Goal: Use online tool/utility: Use online tool/utility

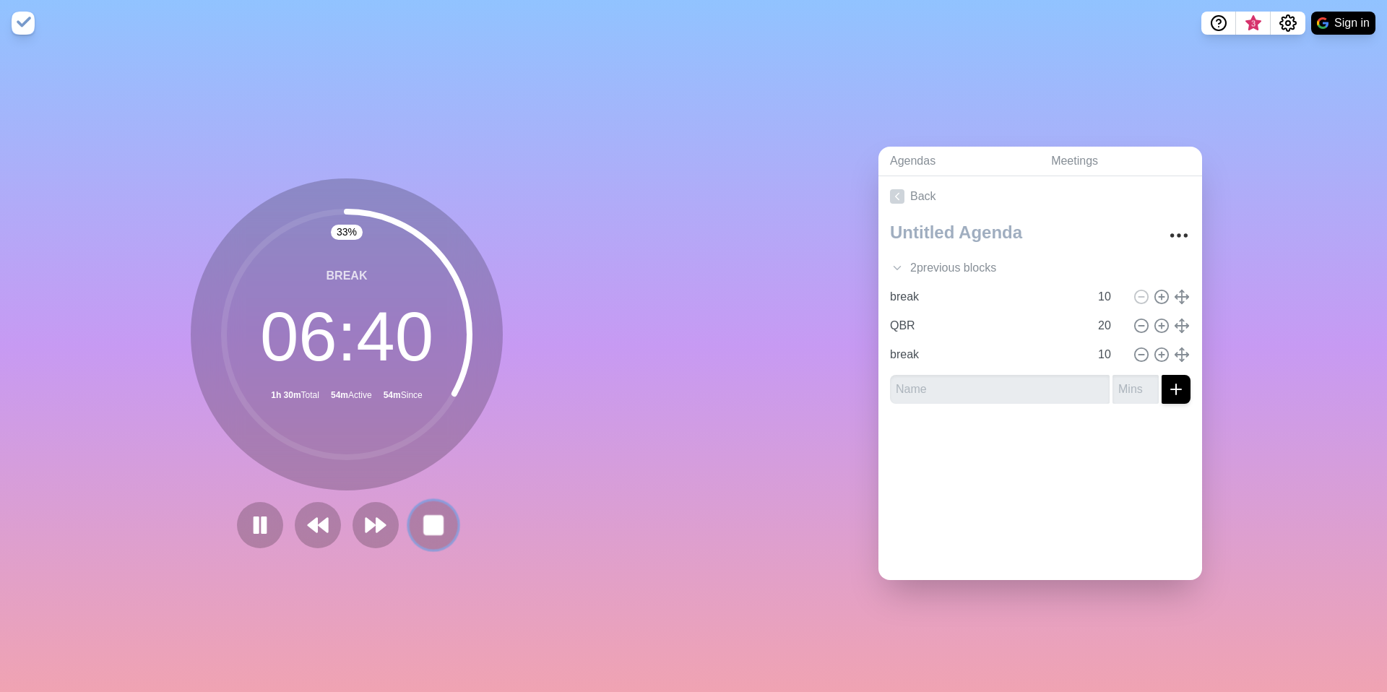
click at [432, 519] on rect at bounding box center [433, 525] width 18 height 18
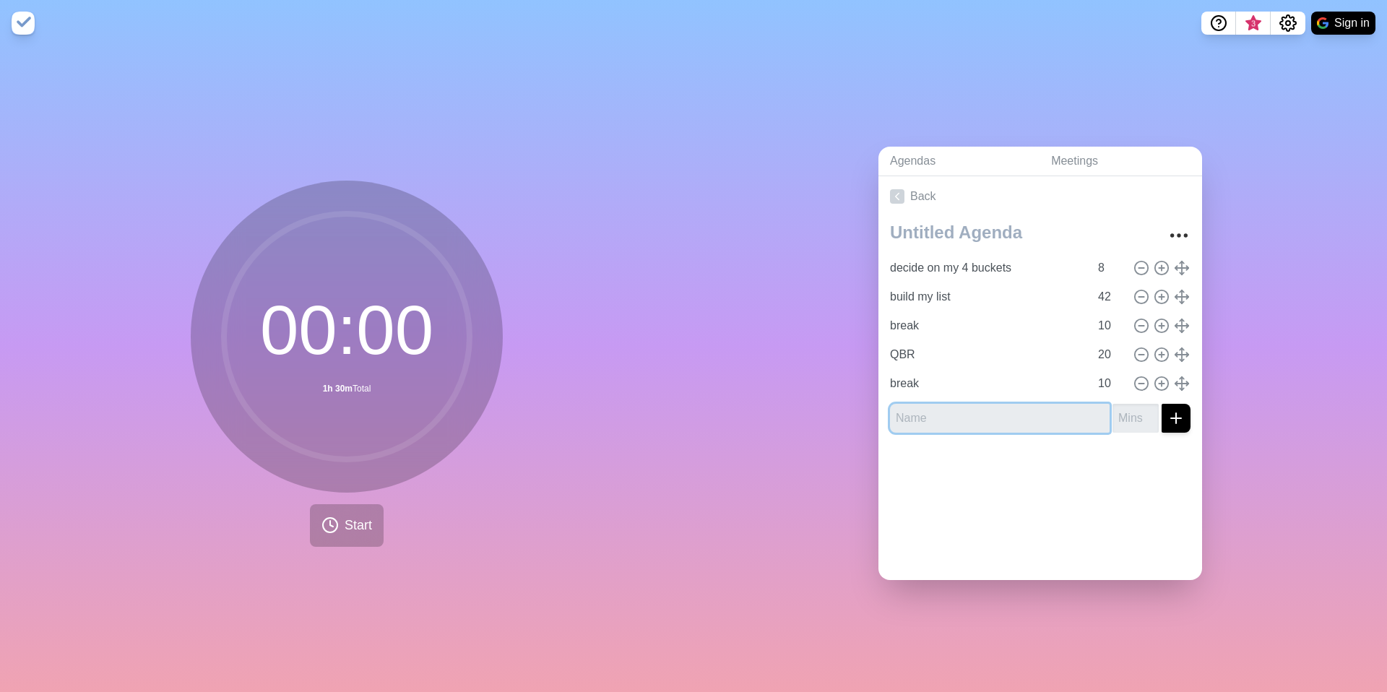
click at [1053, 423] on input "text" at bounding box center [1000, 418] width 220 height 29
type input "10 mins"
click at [1133, 412] on input "number" at bounding box center [1136, 418] width 46 height 29
type input "10"
drag, startPoint x: 974, startPoint y: 416, endPoint x: 881, endPoint y: 415, distance: 93.2
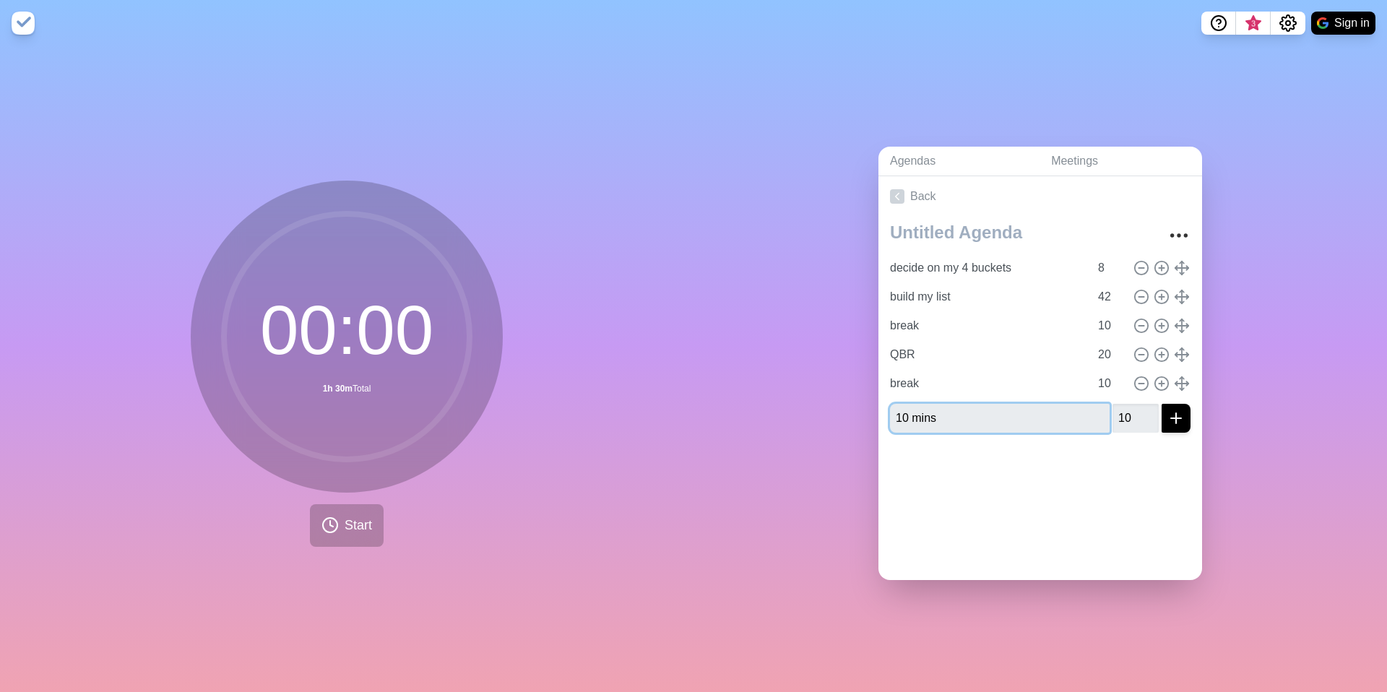
click at [881, 415] on div "decide on my 4 buckets 8 build my list 42 break 10 QBR 20 break 10 10 mins 10" at bounding box center [1040, 331] width 324 height 228
type input "High AOV"
click at [1162, 404] on button "submit" at bounding box center [1176, 418] width 29 height 29
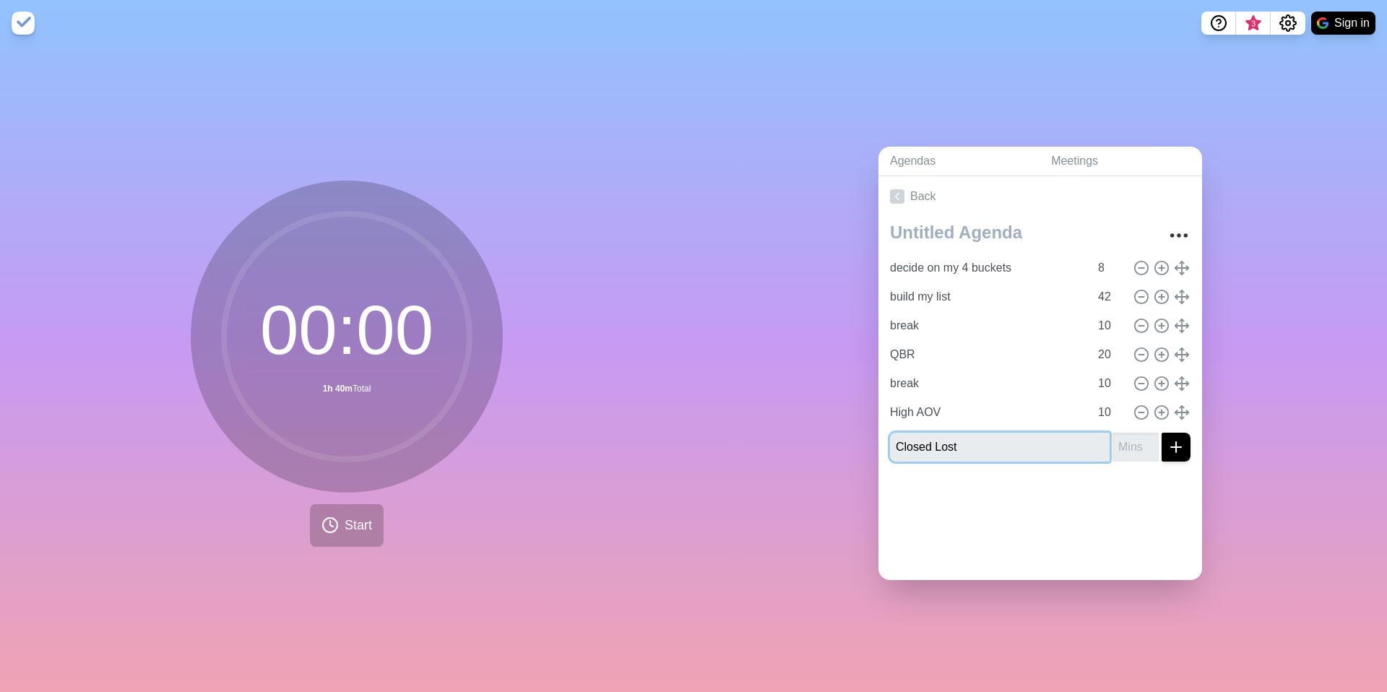
type input "Closed Lost"
click at [1131, 449] on input "number" at bounding box center [1136, 447] width 46 height 29
type input "10"
click at [1162, 433] on button "submit" at bounding box center [1176, 447] width 29 height 29
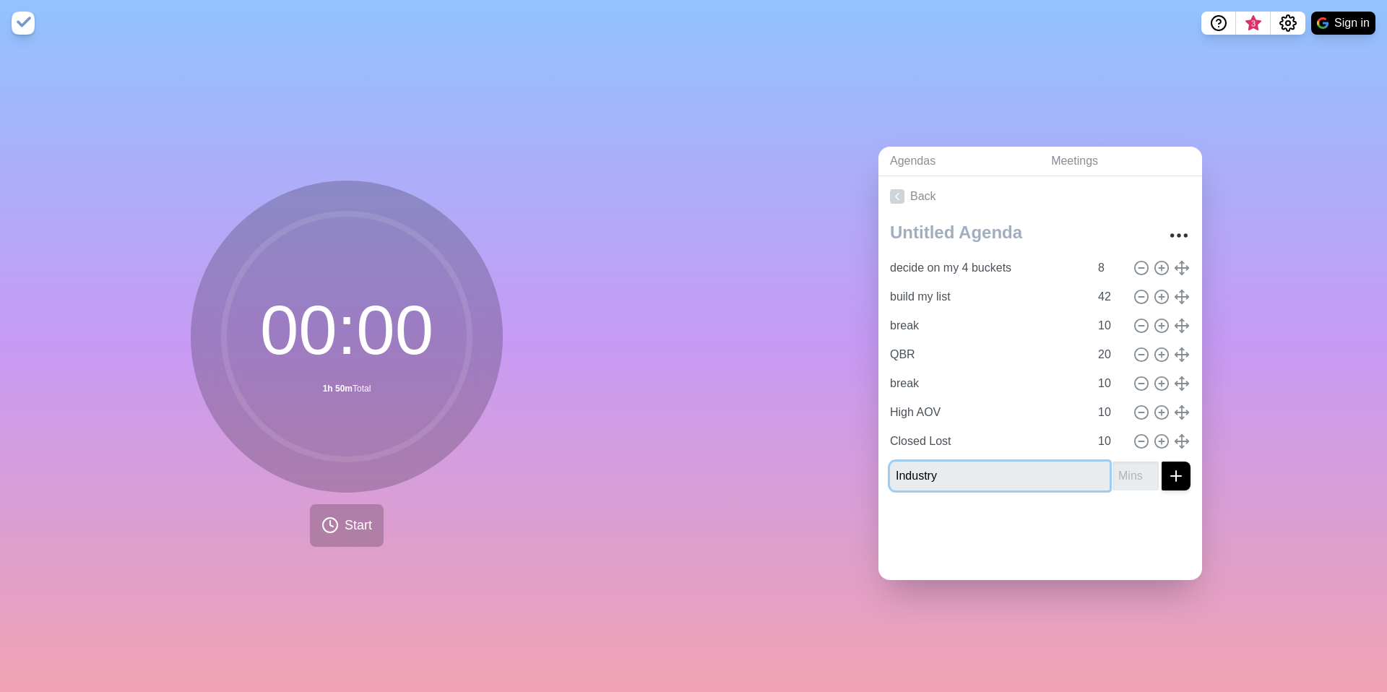
type input "Industry"
click at [1123, 470] on input "number" at bounding box center [1136, 476] width 46 height 29
type input "10"
click at [1162, 462] on button "submit" at bounding box center [1176, 476] width 29 height 29
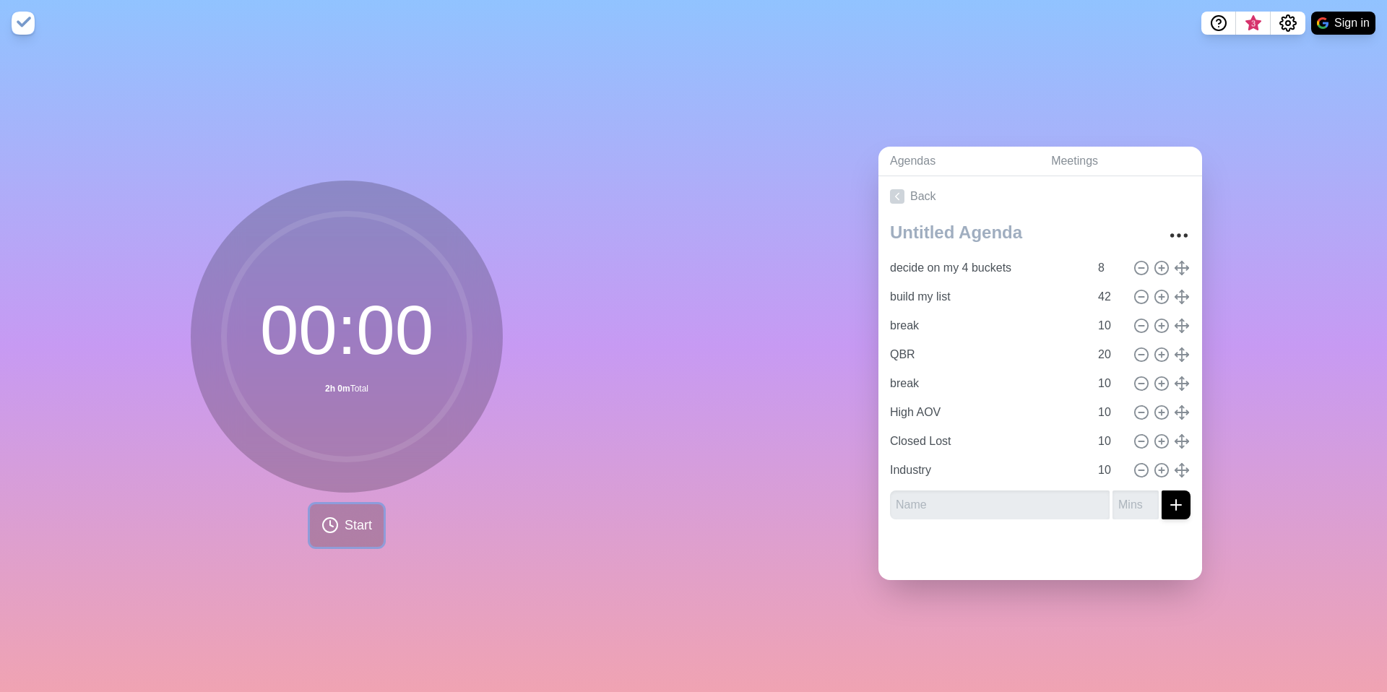
click at [350, 517] on span "Start" at bounding box center [358, 526] width 27 height 20
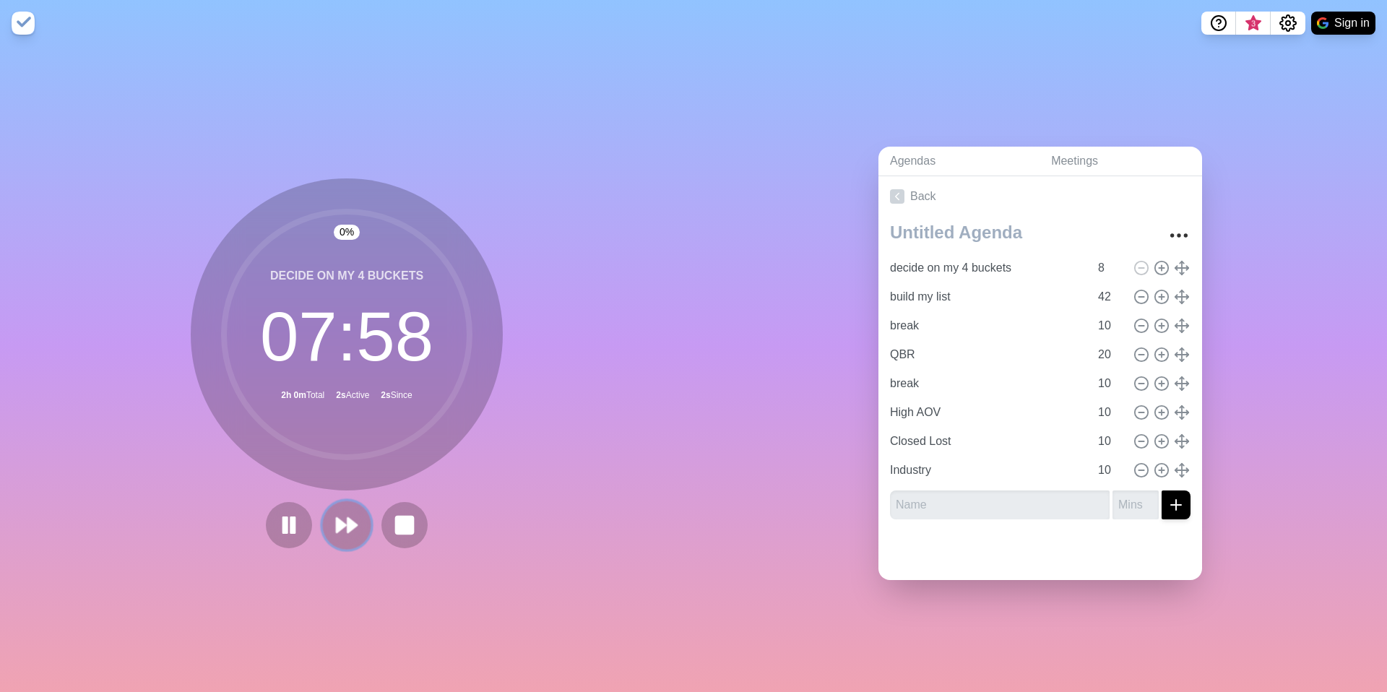
click at [339, 520] on polygon at bounding box center [341, 525] width 9 height 14
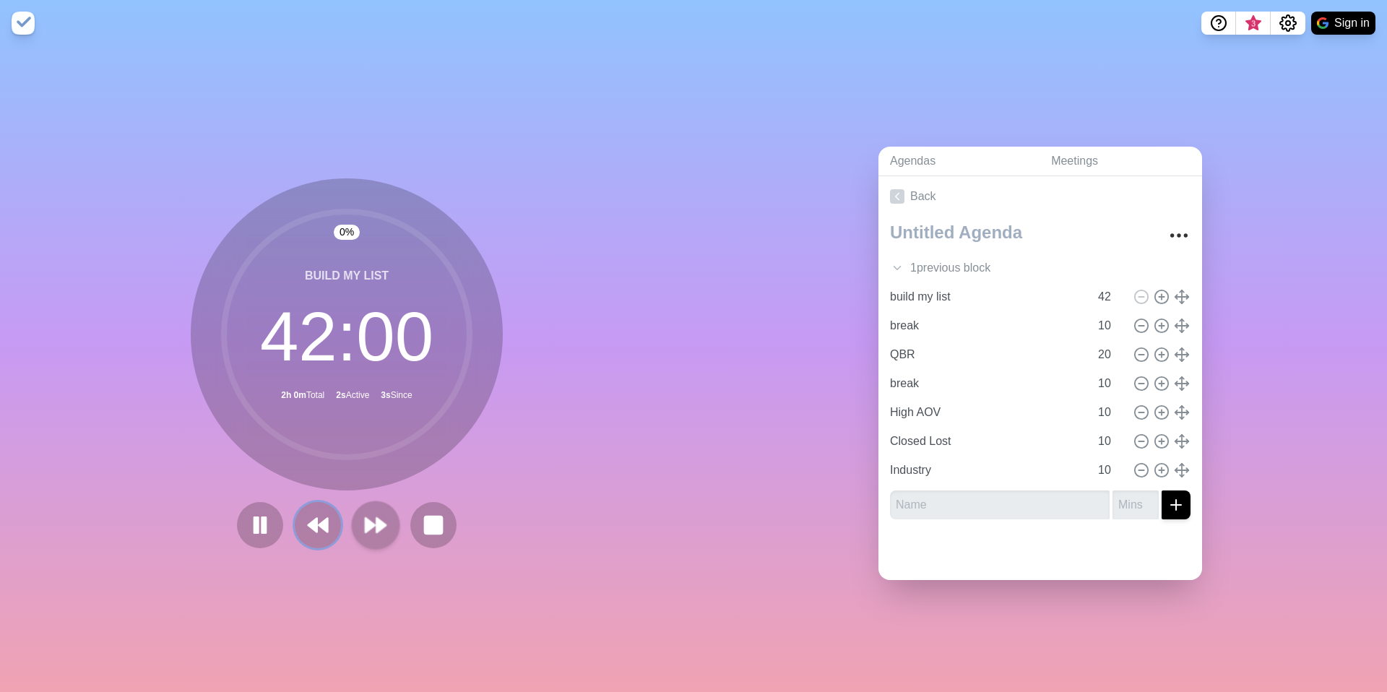
click at [339, 520] on button at bounding box center [318, 525] width 46 height 46
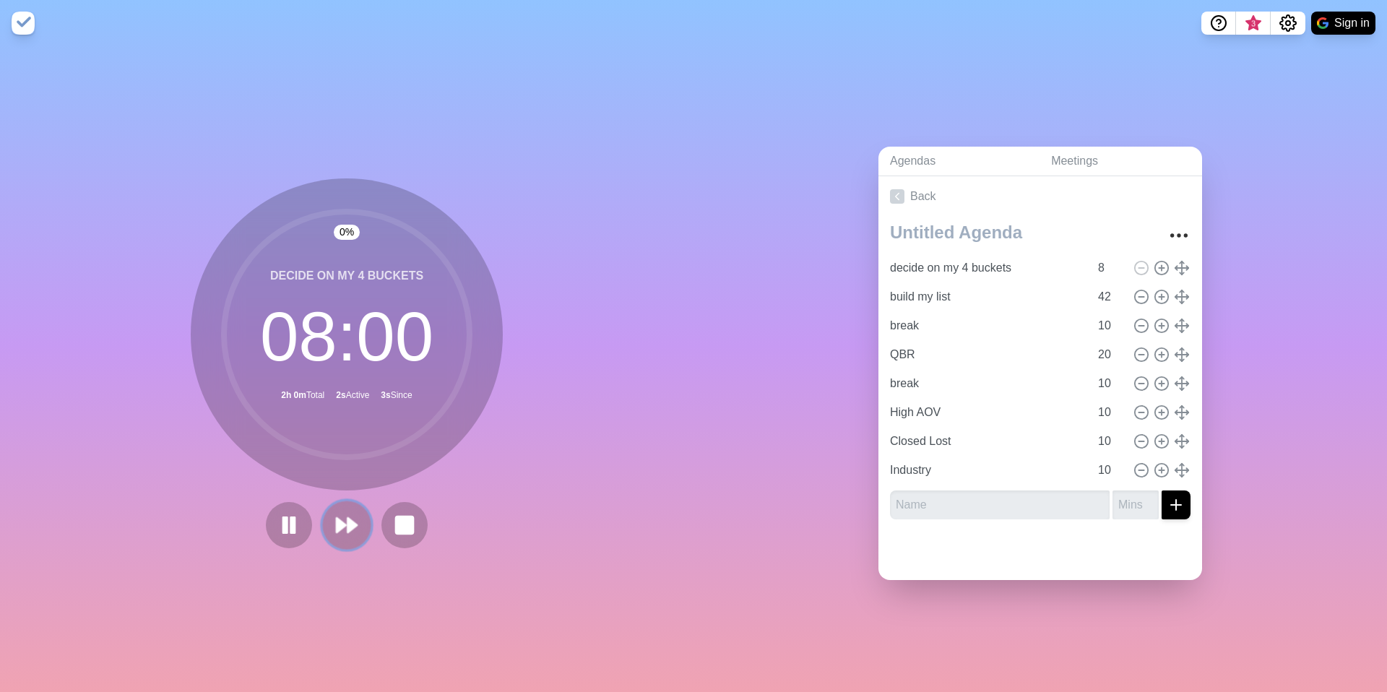
click at [339, 520] on polygon at bounding box center [341, 525] width 9 height 14
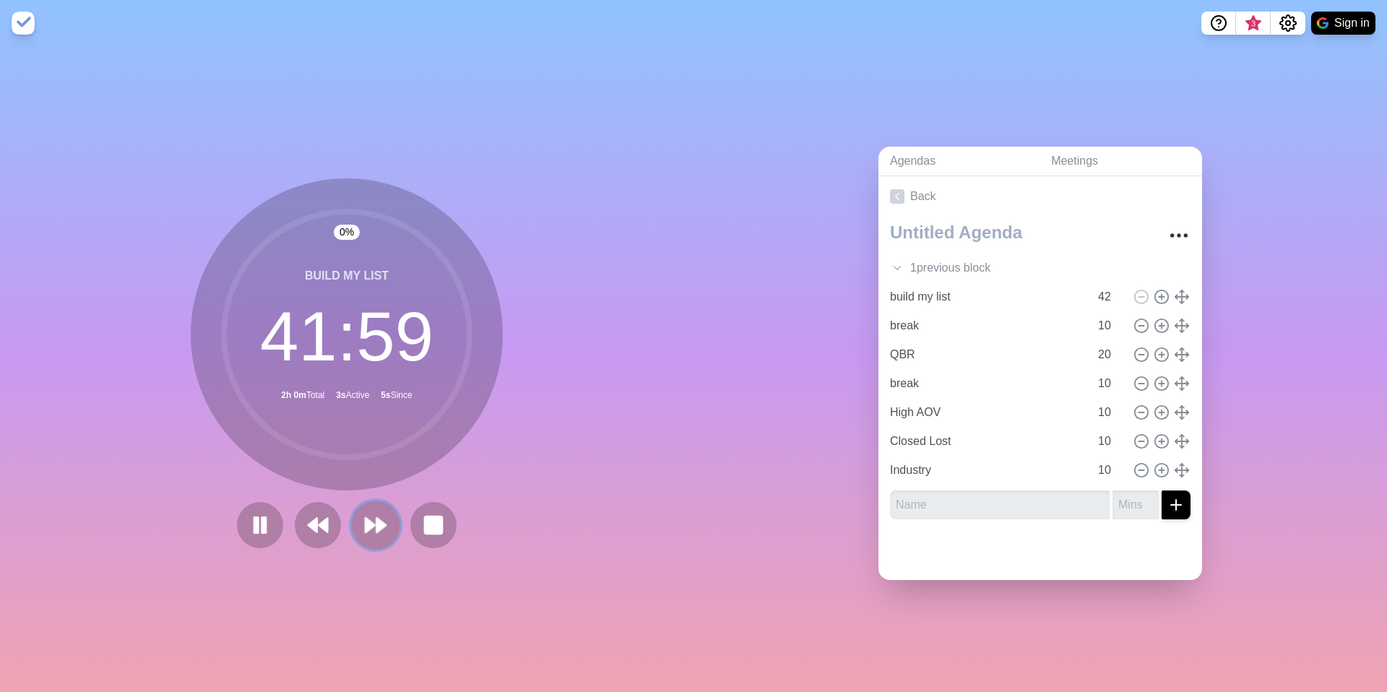
click at [380, 520] on polygon at bounding box center [380, 525] width 9 height 14
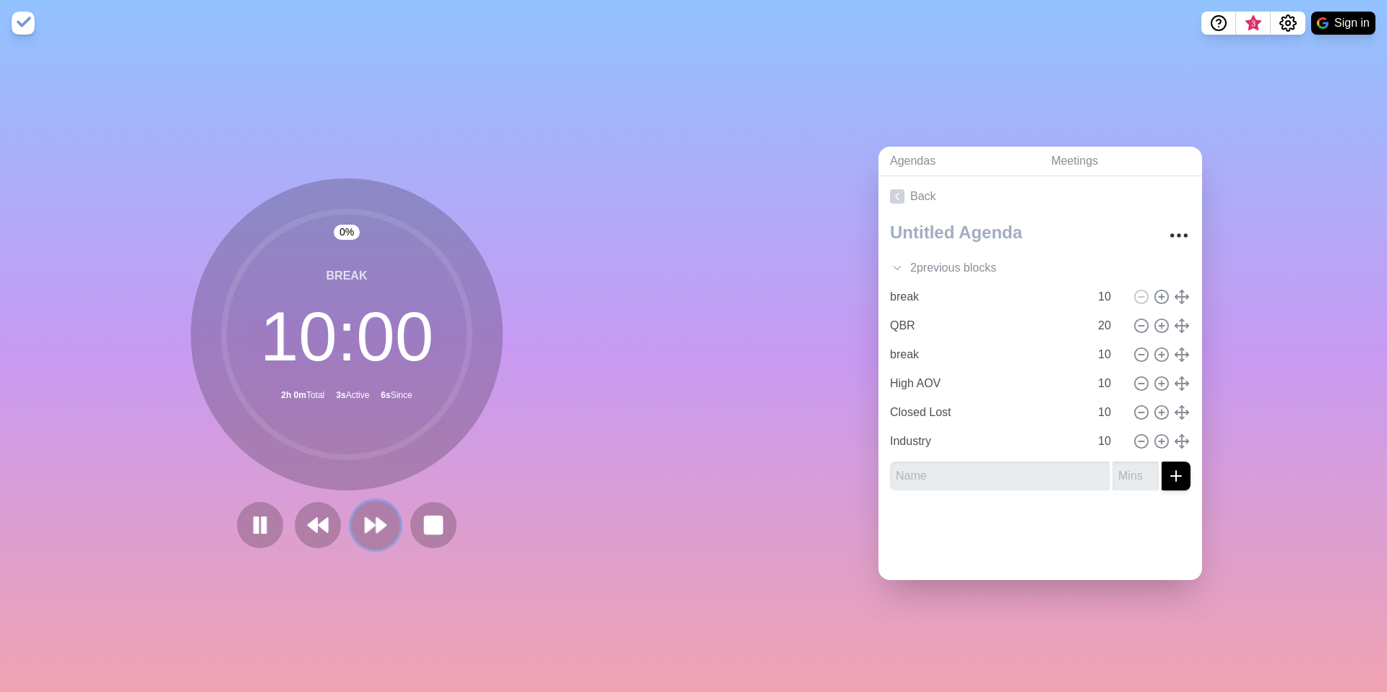
click at [380, 520] on polygon at bounding box center [380, 525] width 9 height 14
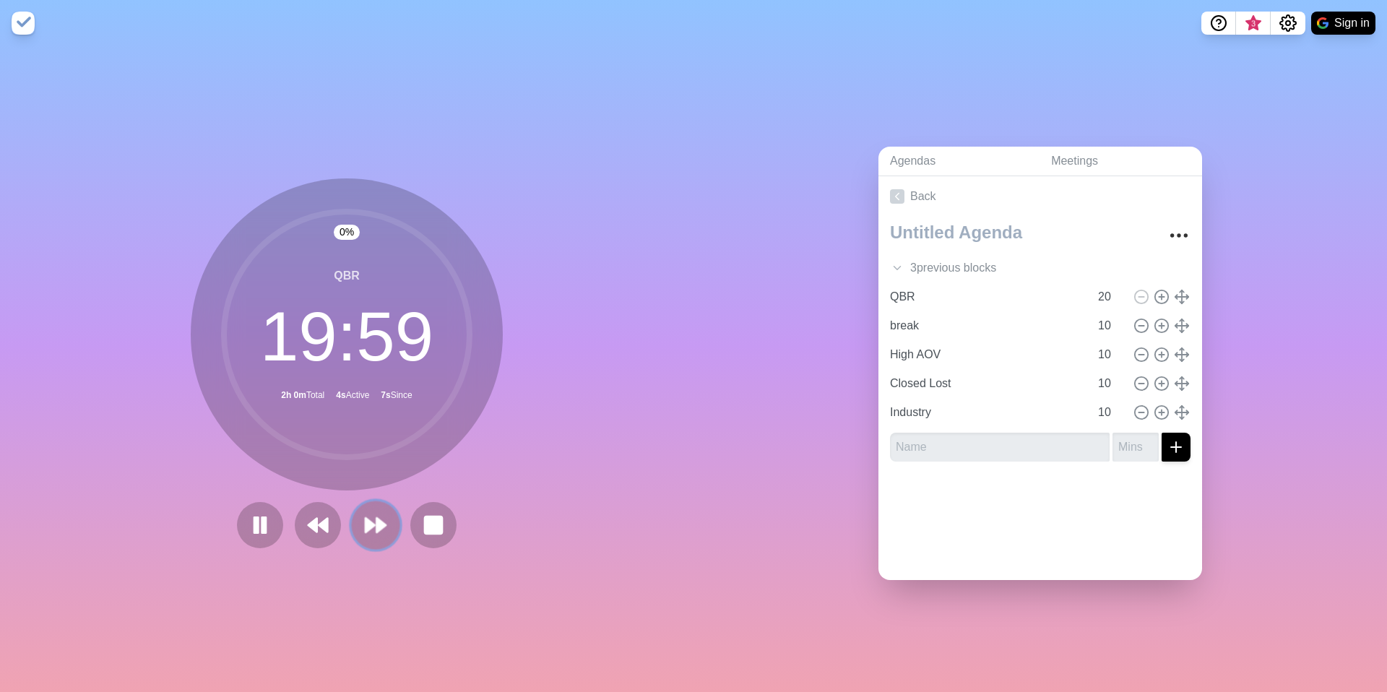
click at [380, 520] on polygon at bounding box center [380, 525] width 9 height 14
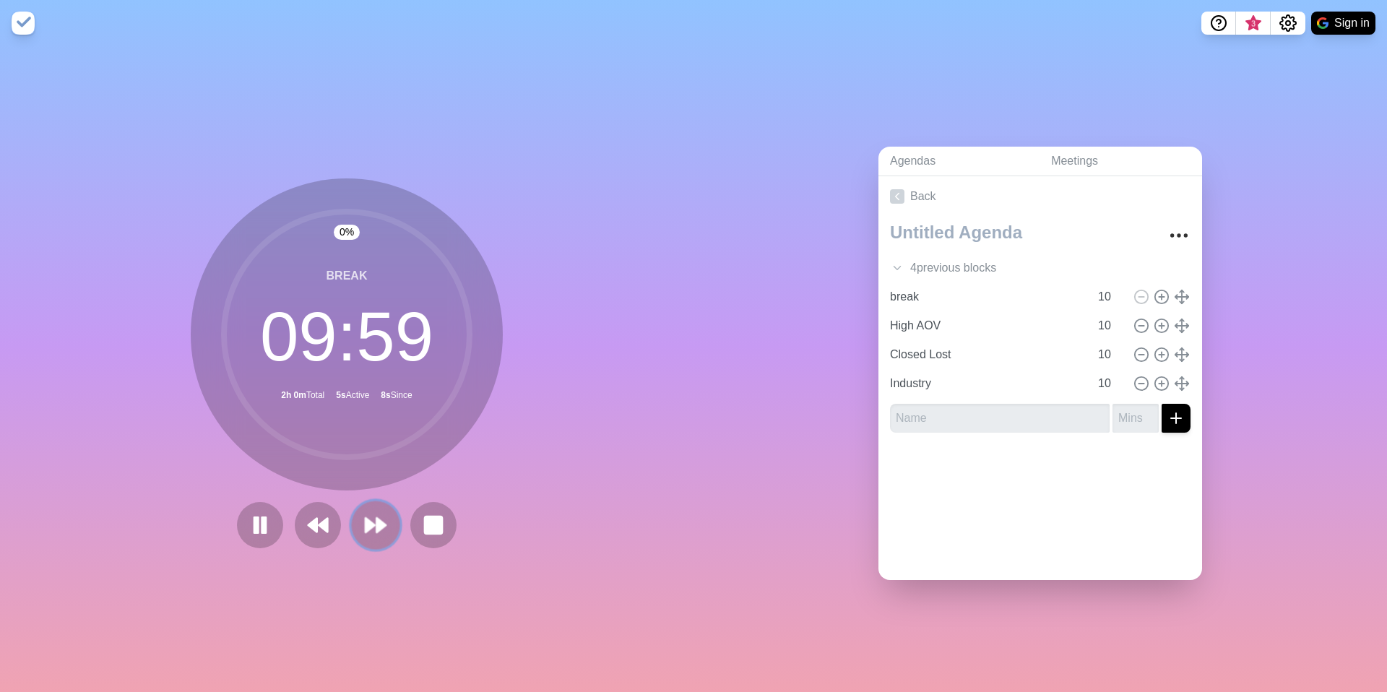
click at [380, 520] on polygon at bounding box center [380, 525] width 9 height 14
